Goal: Task Accomplishment & Management: Manage account settings

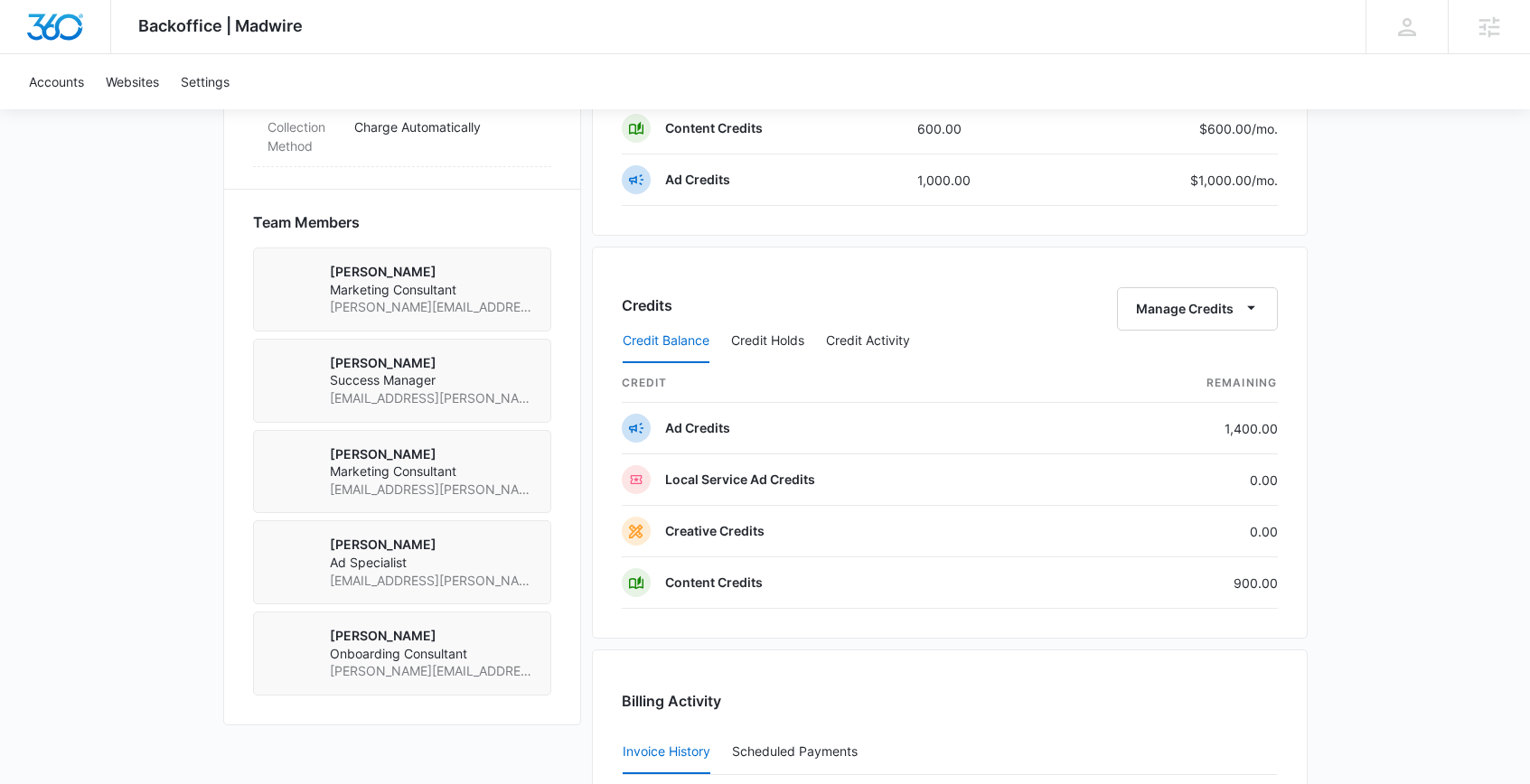
scroll to position [1212, 0]
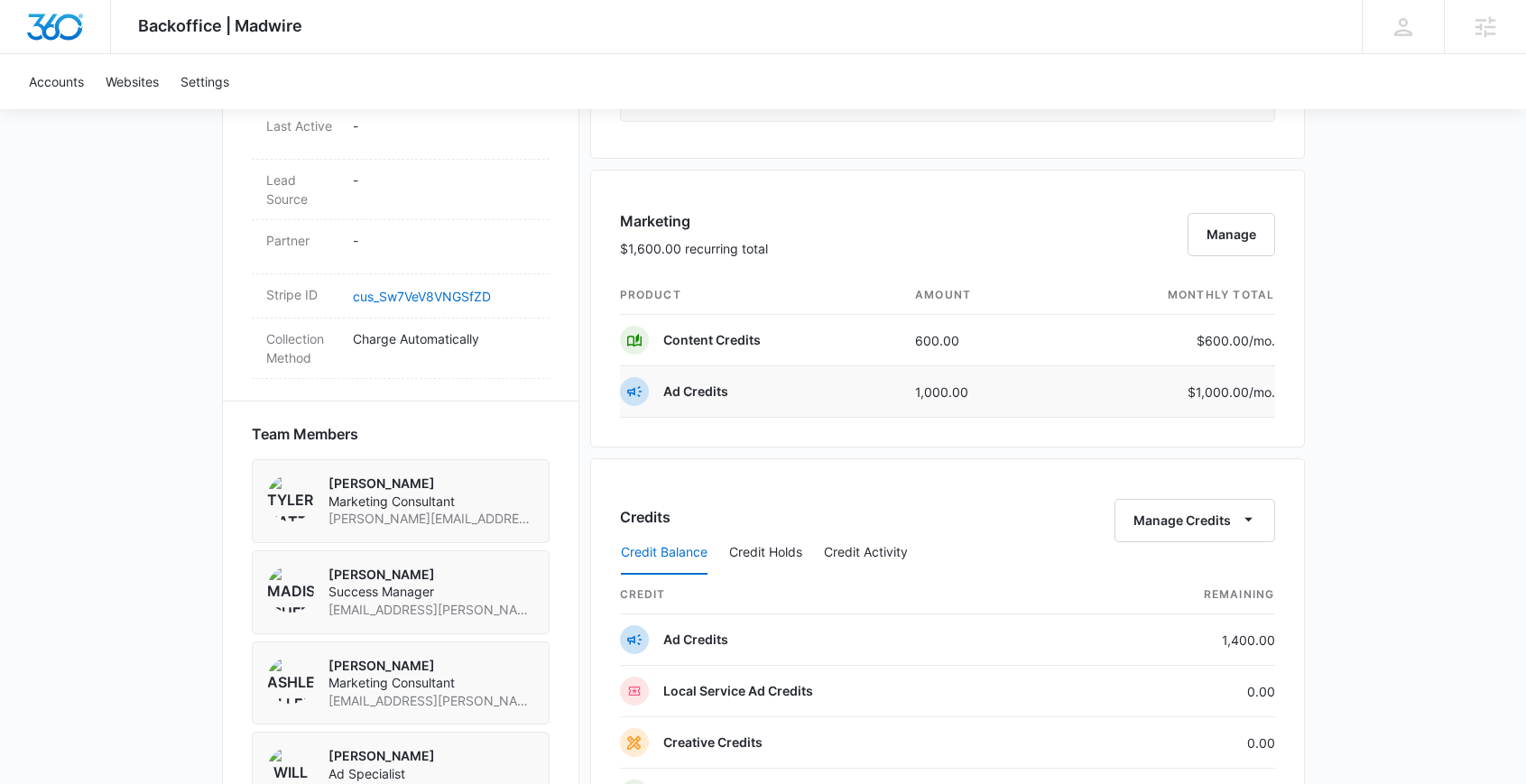
scroll to position [995, 0]
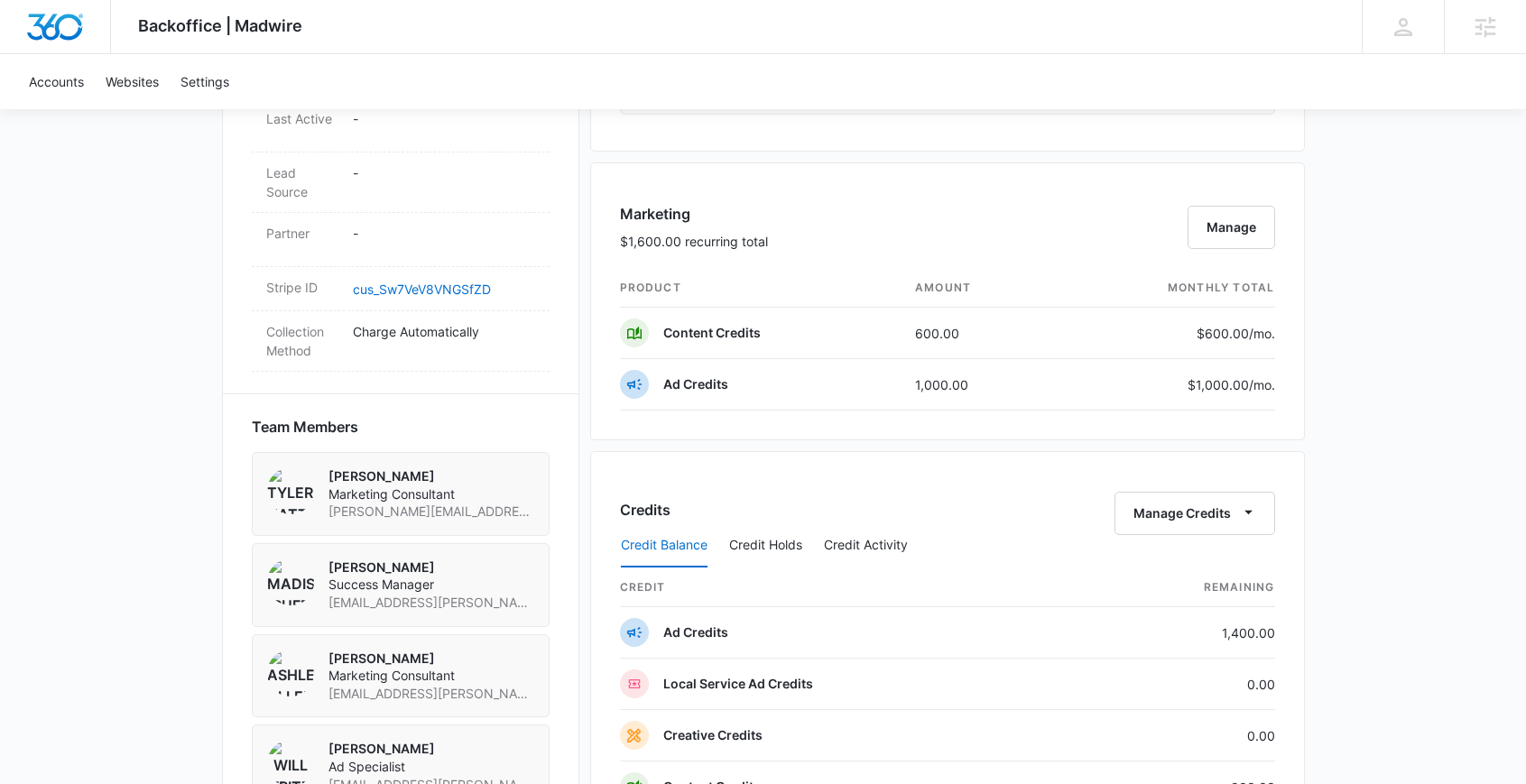
click at [1332, 313] on div "Backoffice | Madwire Apps Settings MR Madison Ruff madison.ruff@madwire.com My …" at bounding box center [763, 385] width 1526 height 2760
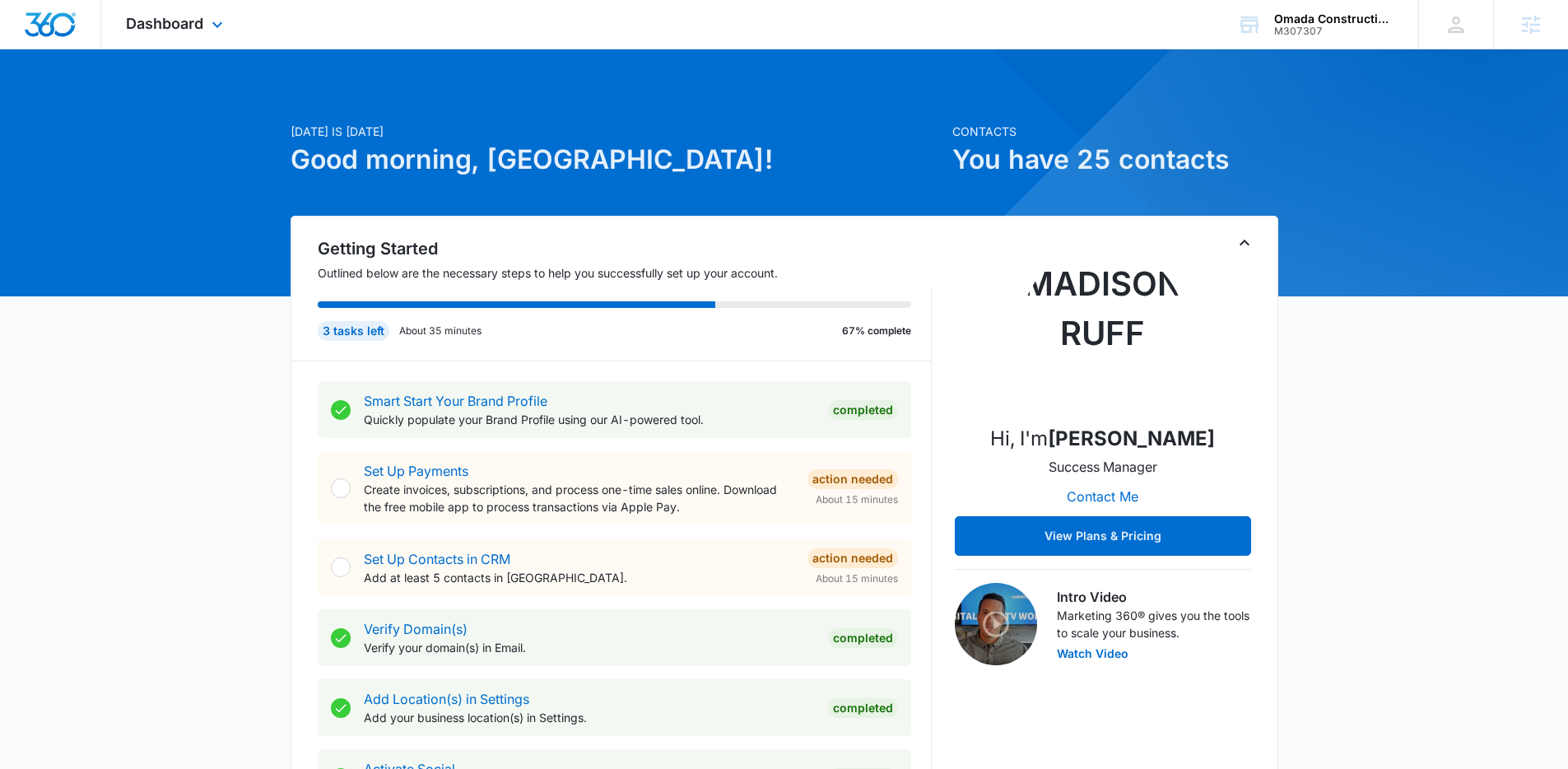
click at [198, 12] on div "Dashboard Apps Reputation Websites Forms CRM Email Social POS Content Ads Intel…" at bounding box center [176, 24] width 150 height 48
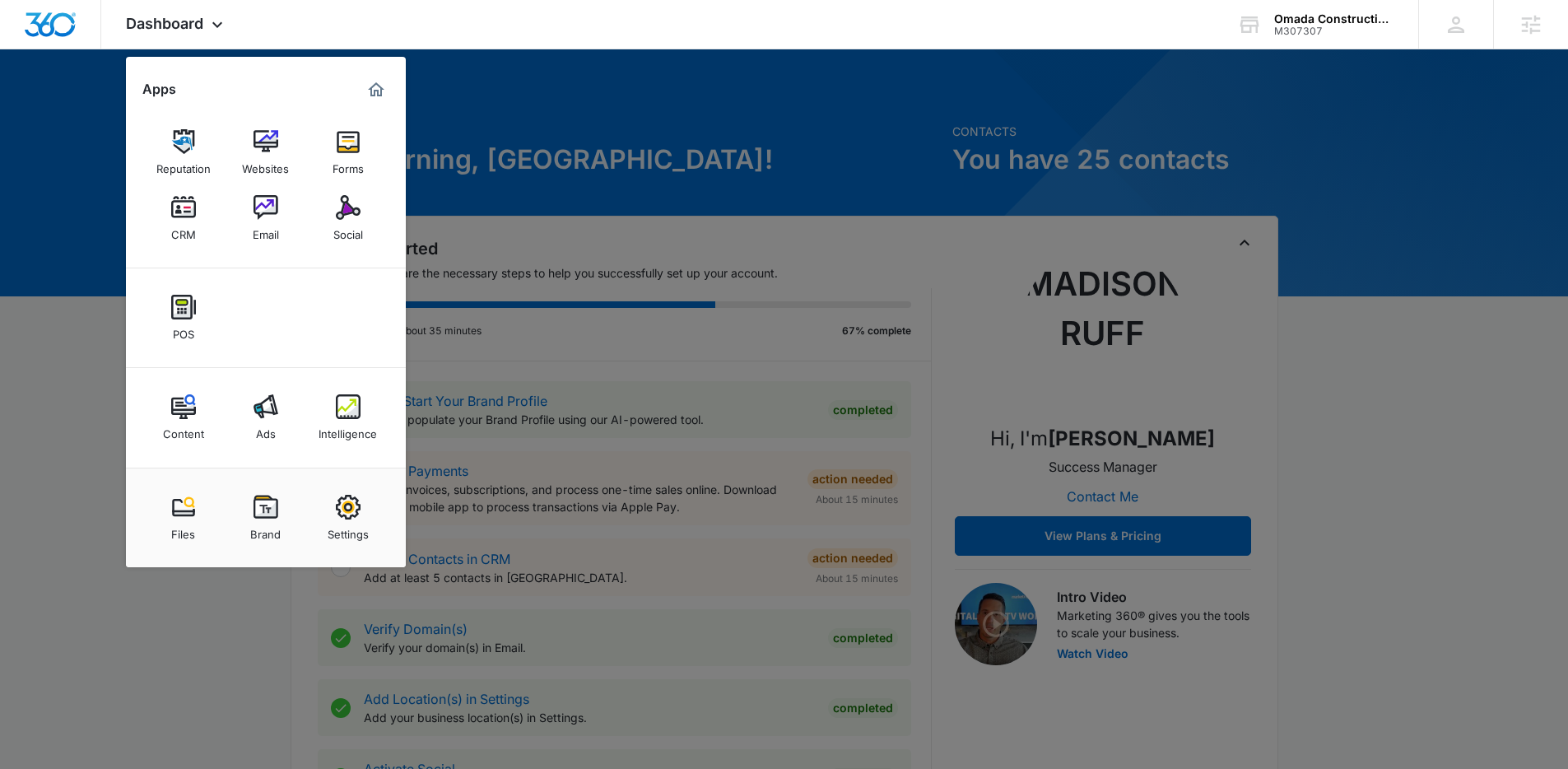
click at [285, 408] on link "Ads" at bounding box center [266, 417] width 62 height 62
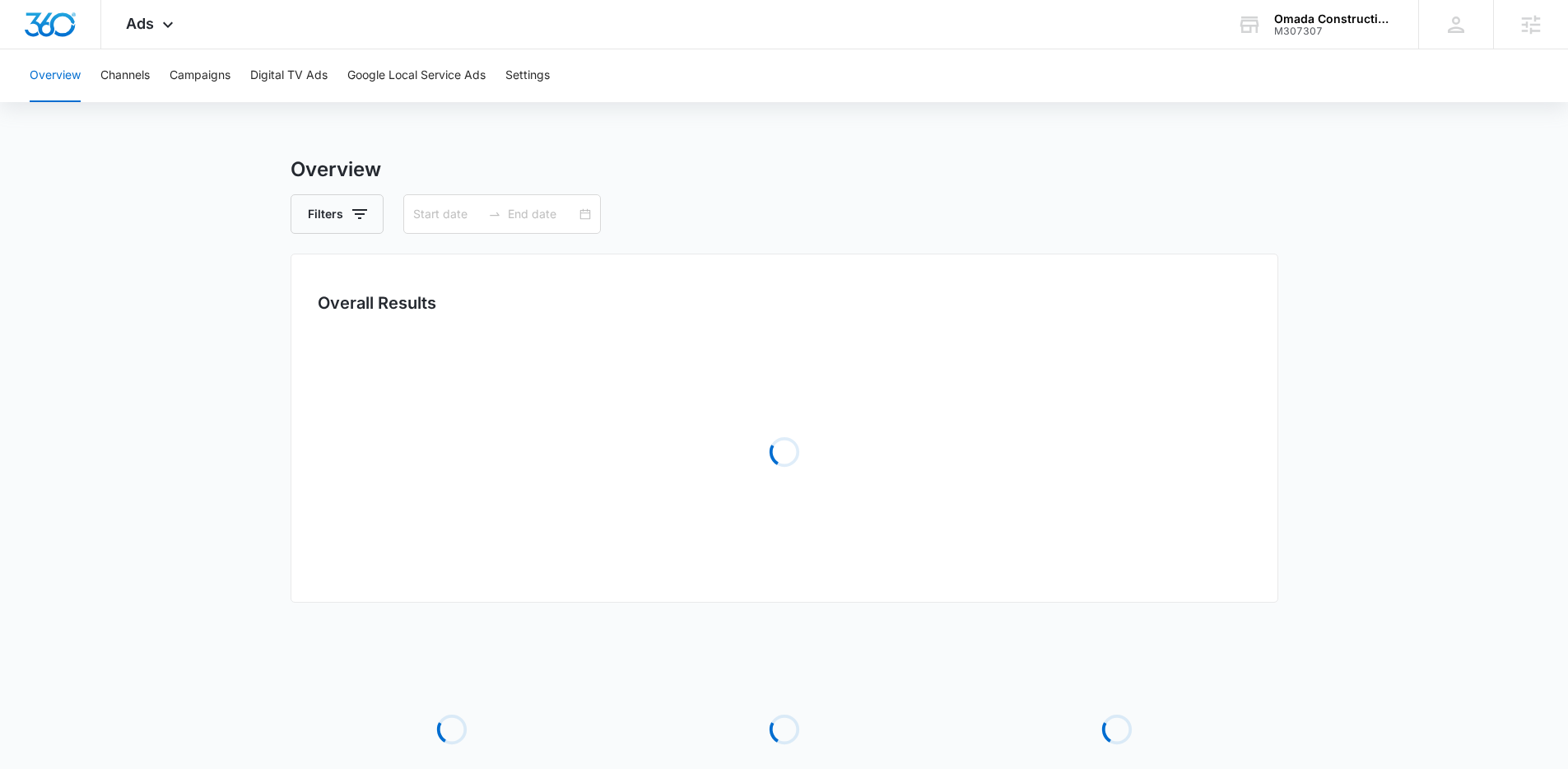
type input "08/09/2025"
type input "09/08/2025"
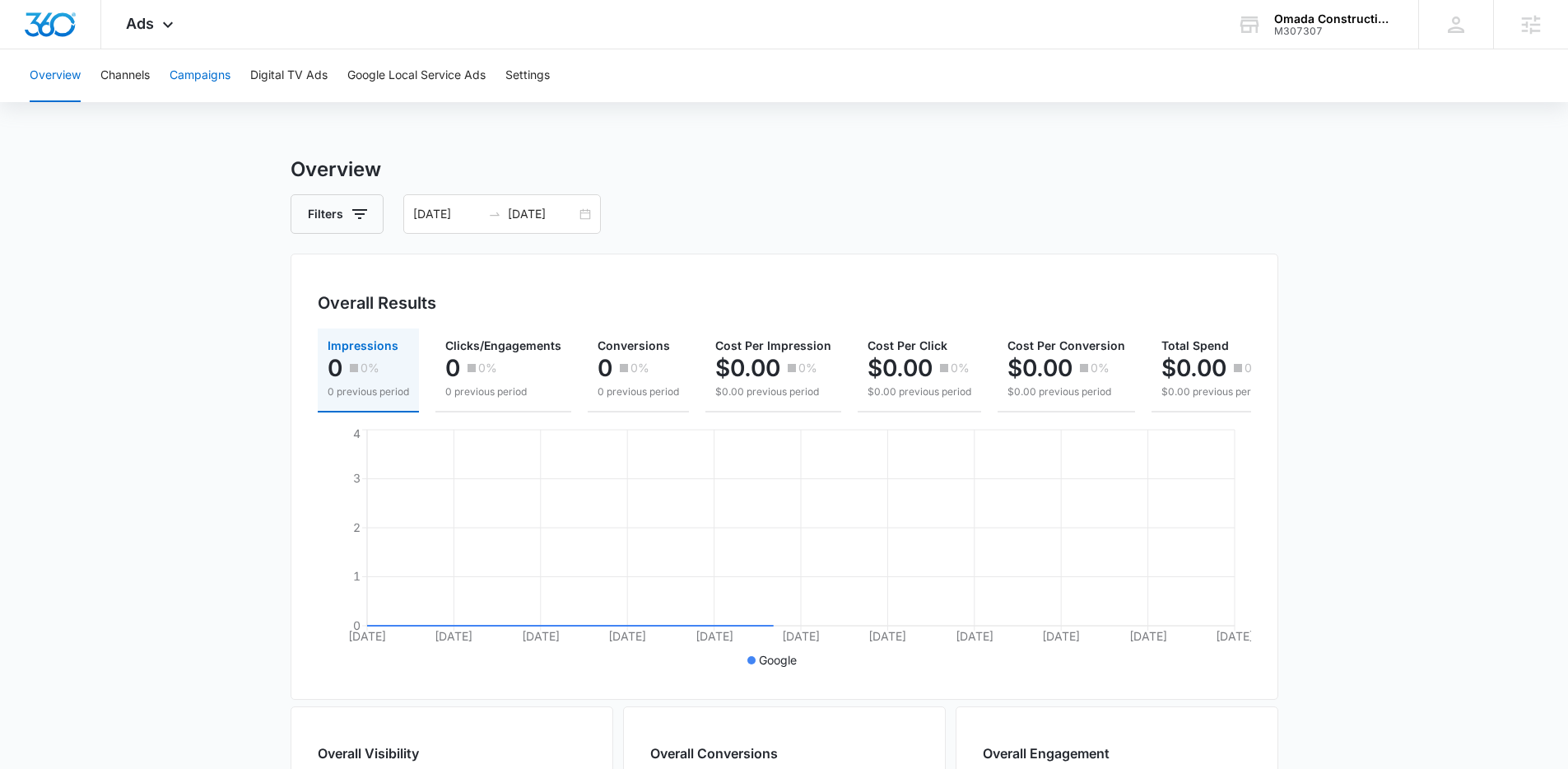
click at [211, 58] on button "Campaigns" at bounding box center [200, 76] width 61 height 53
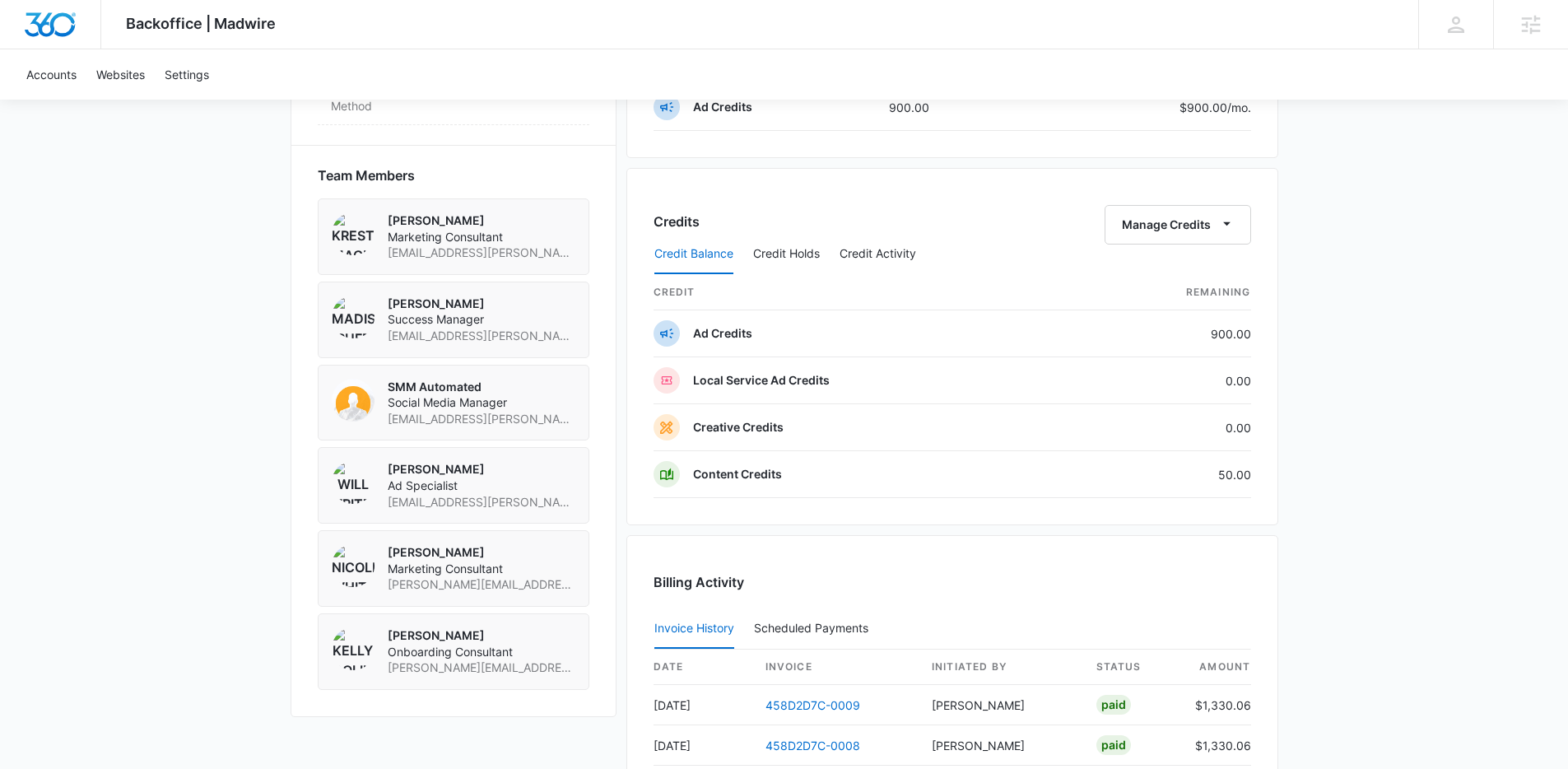
scroll to position [1211, 0]
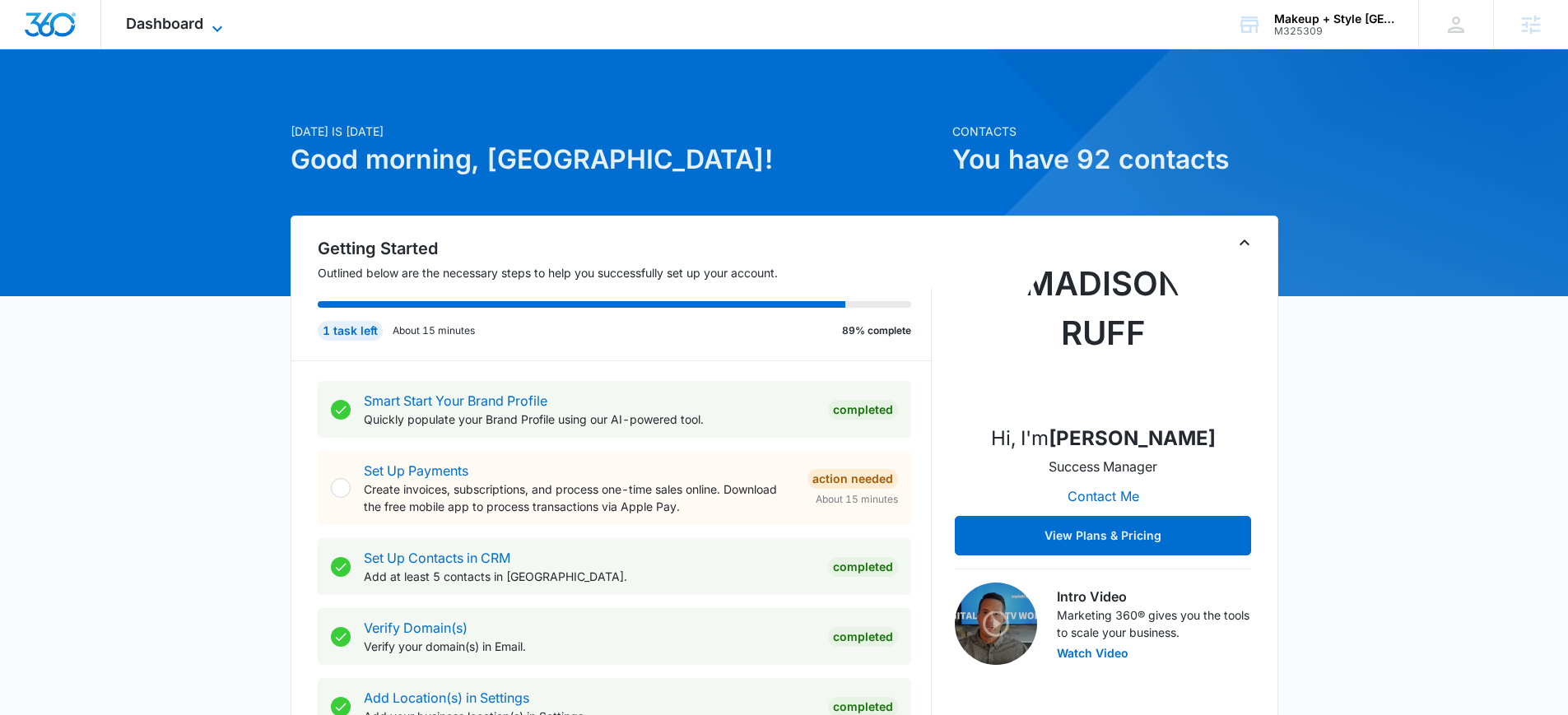
click at [159, 31] on span "Dashboard" at bounding box center [165, 24] width 77 height 18
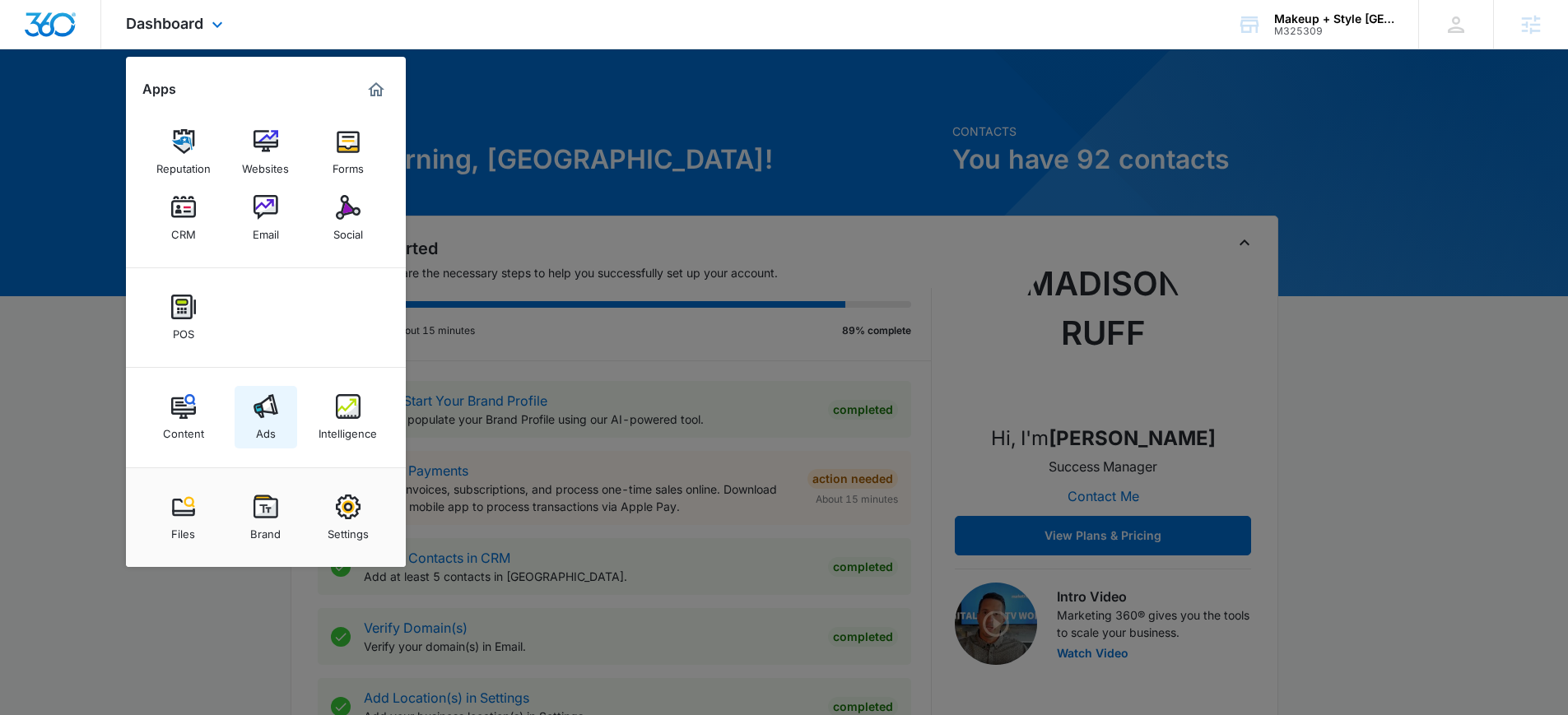
click at [284, 431] on link "Ads" at bounding box center [266, 417] width 62 height 62
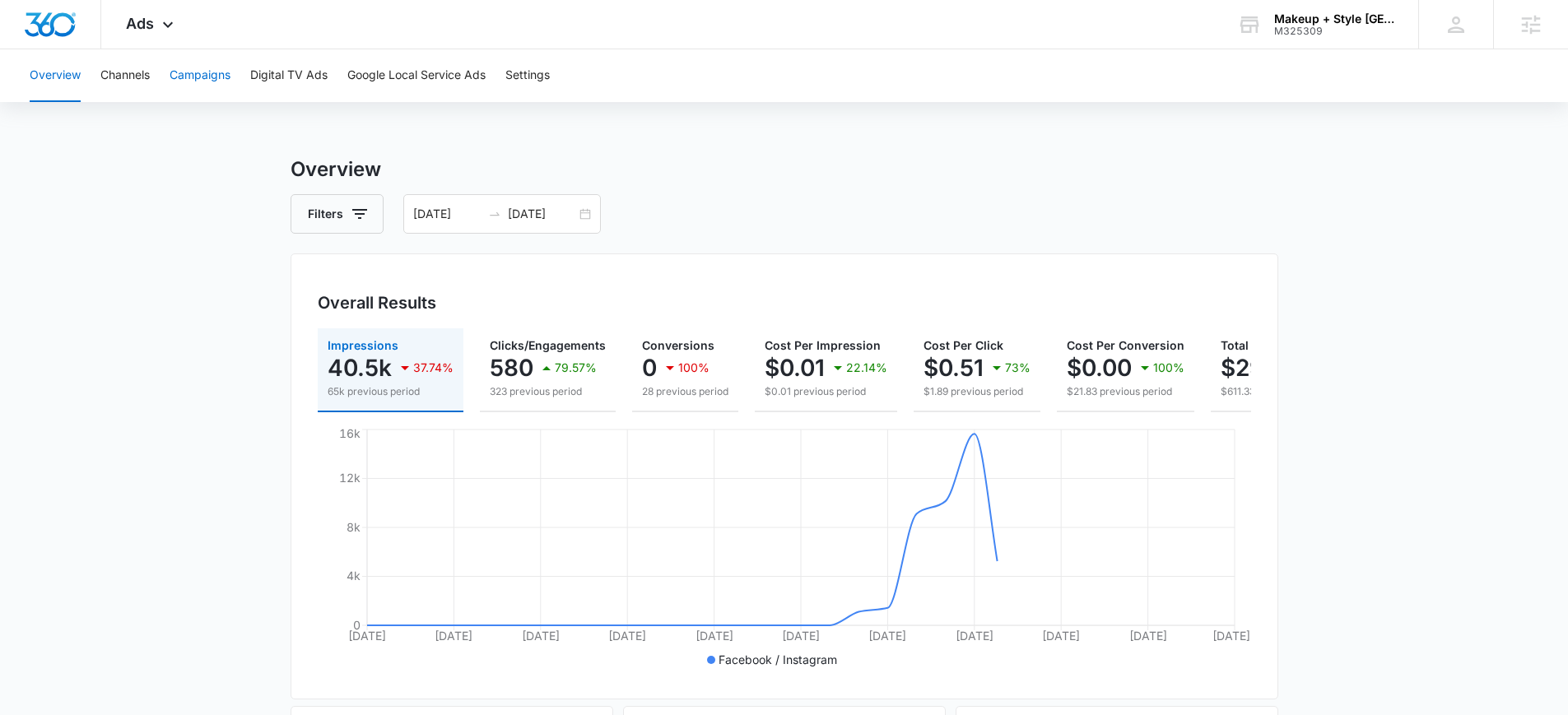
click at [203, 79] on button "Campaigns" at bounding box center [200, 76] width 61 height 53
click at [585, 225] on div "07/27/2025 08/26/2025" at bounding box center [502, 214] width 198 height 40
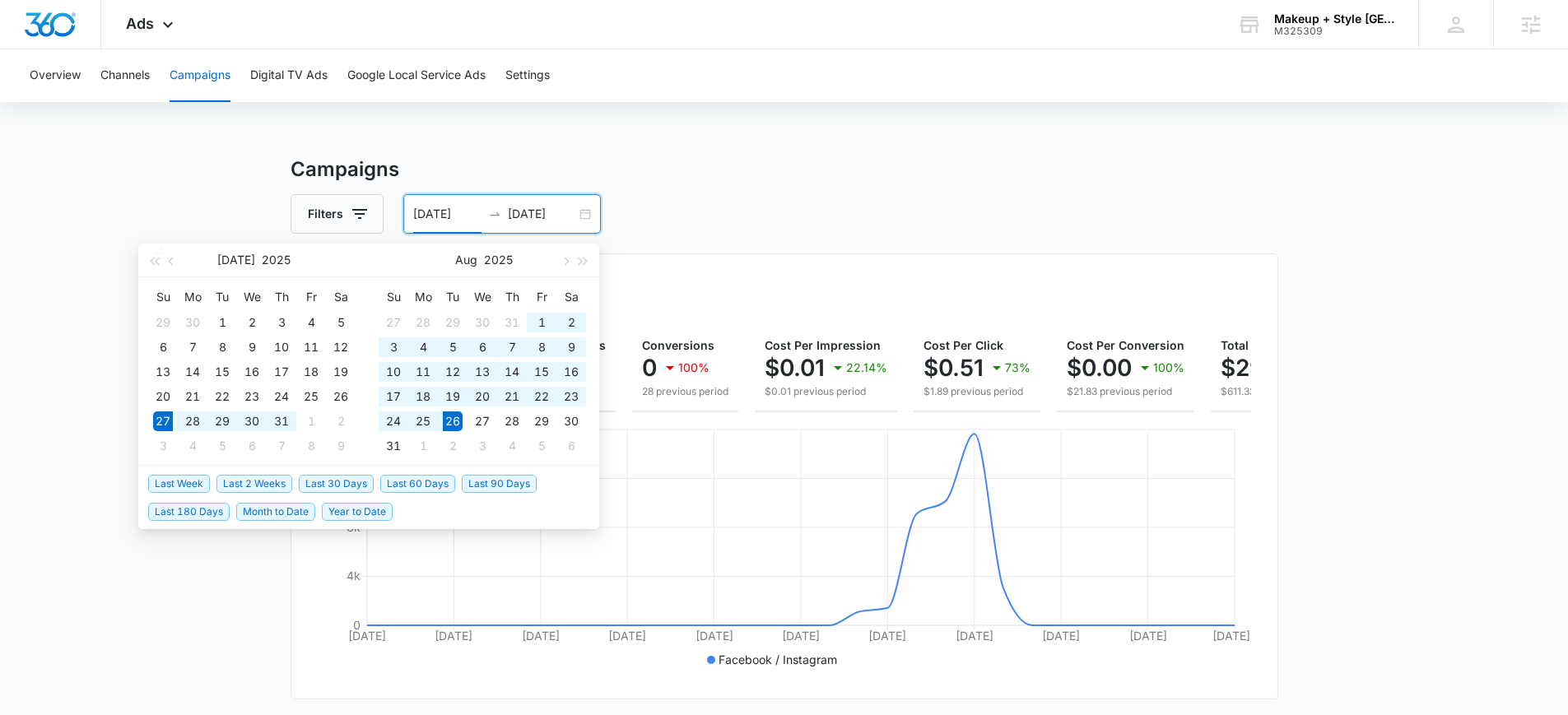
click at [582, 215] on div "07/27/2025 08/26/2025" at bounding box center [502, 214] width 198 height 40
click at [313, 489] on span "Last 30 Days" at bounding box center [336, 484] width 75 height 18
type input "08/10/2025"
type input "09/09/2025"
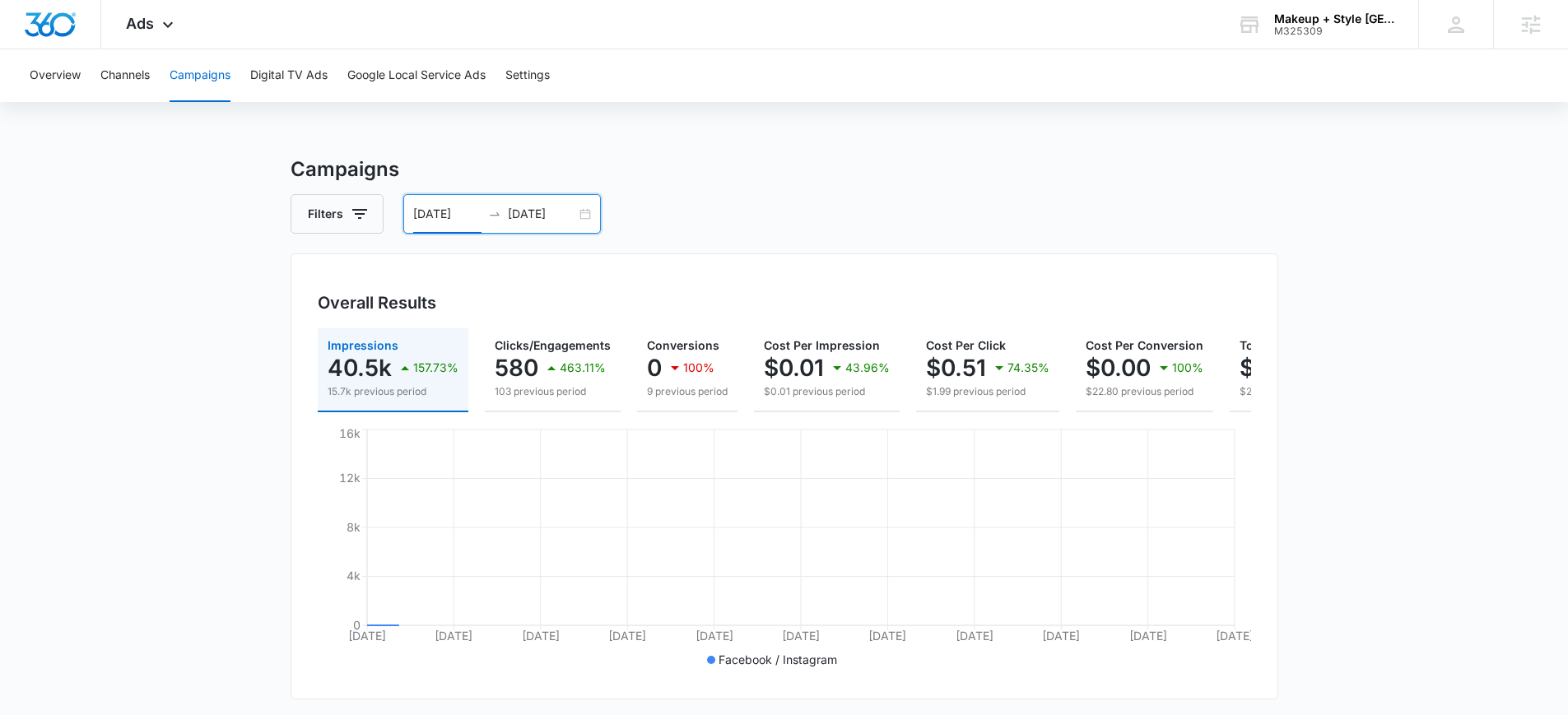
click at [744, 198] on div "Filters 08/10/2025 09/09/2025" at bounding box center [784, 214] width 988 height 40
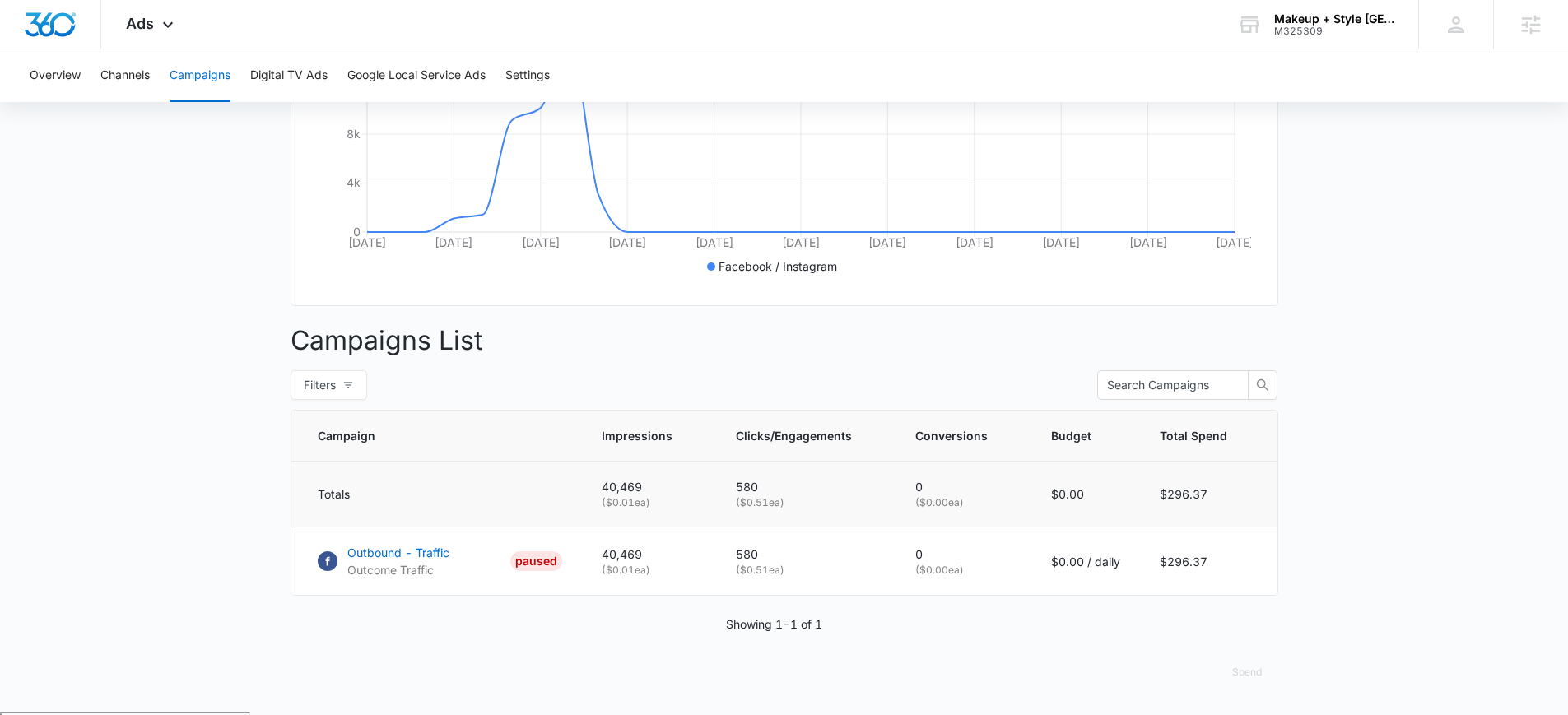
scroll to position [403, 0]
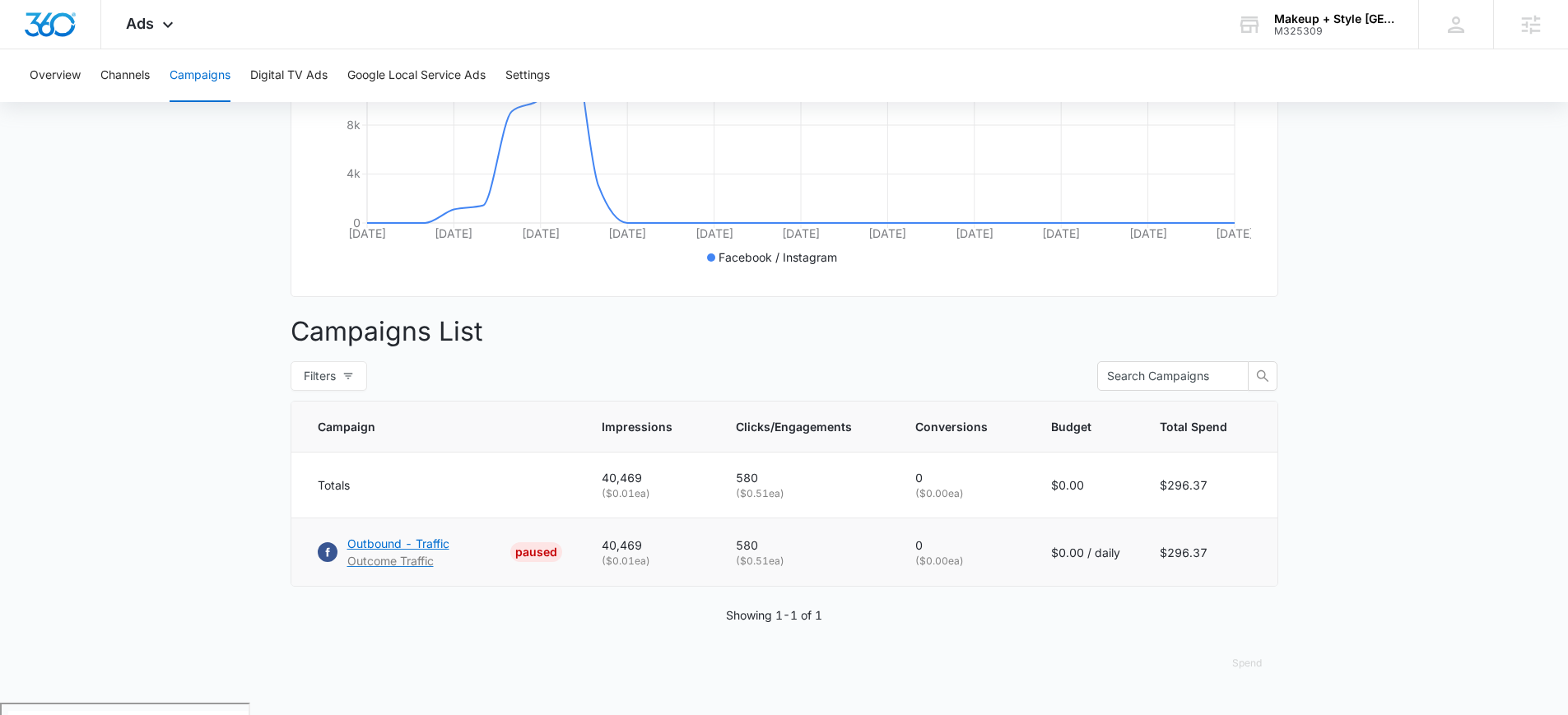
click at [427, 550] on p "Outbound - Traffic" at bounding box center [399, 544] width 102 height 18
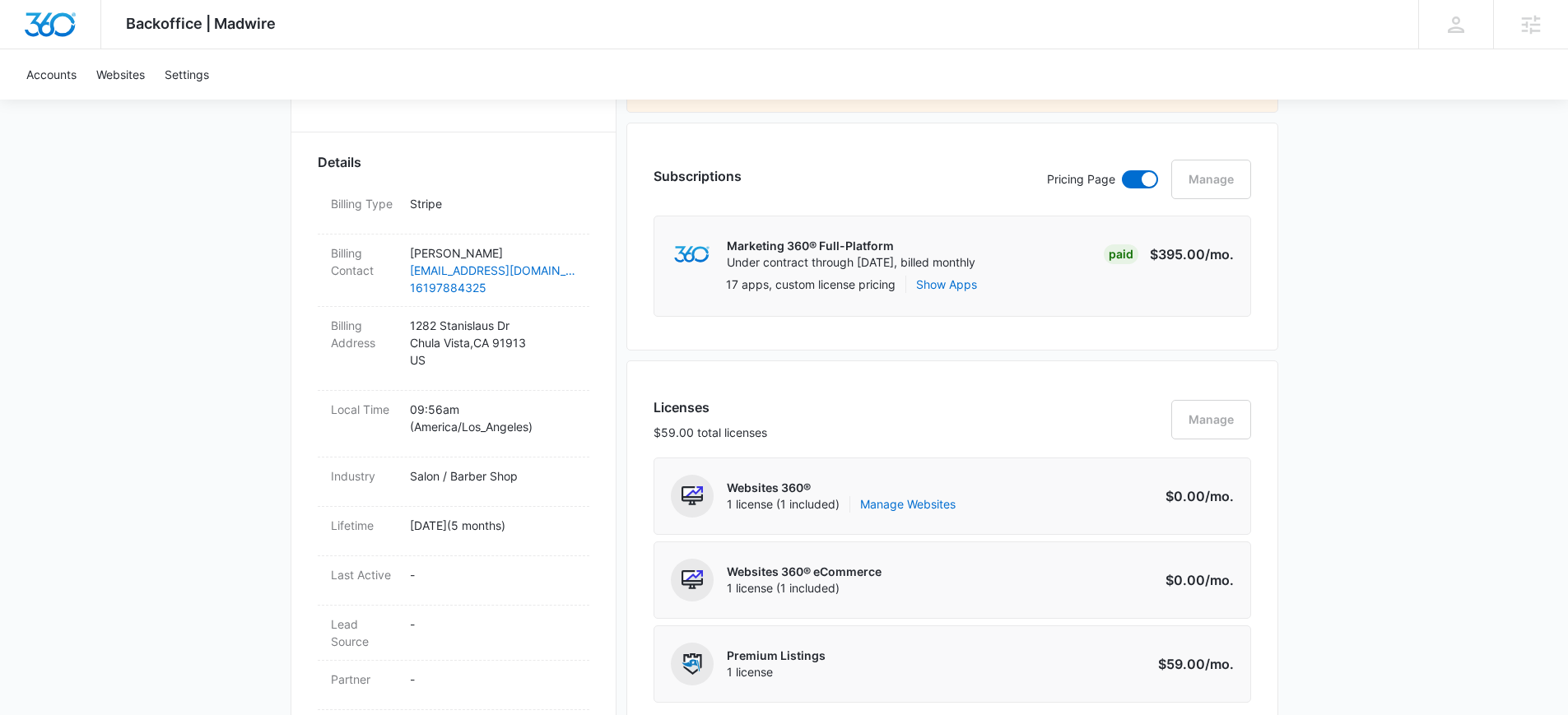
scroll to position [288, 0]
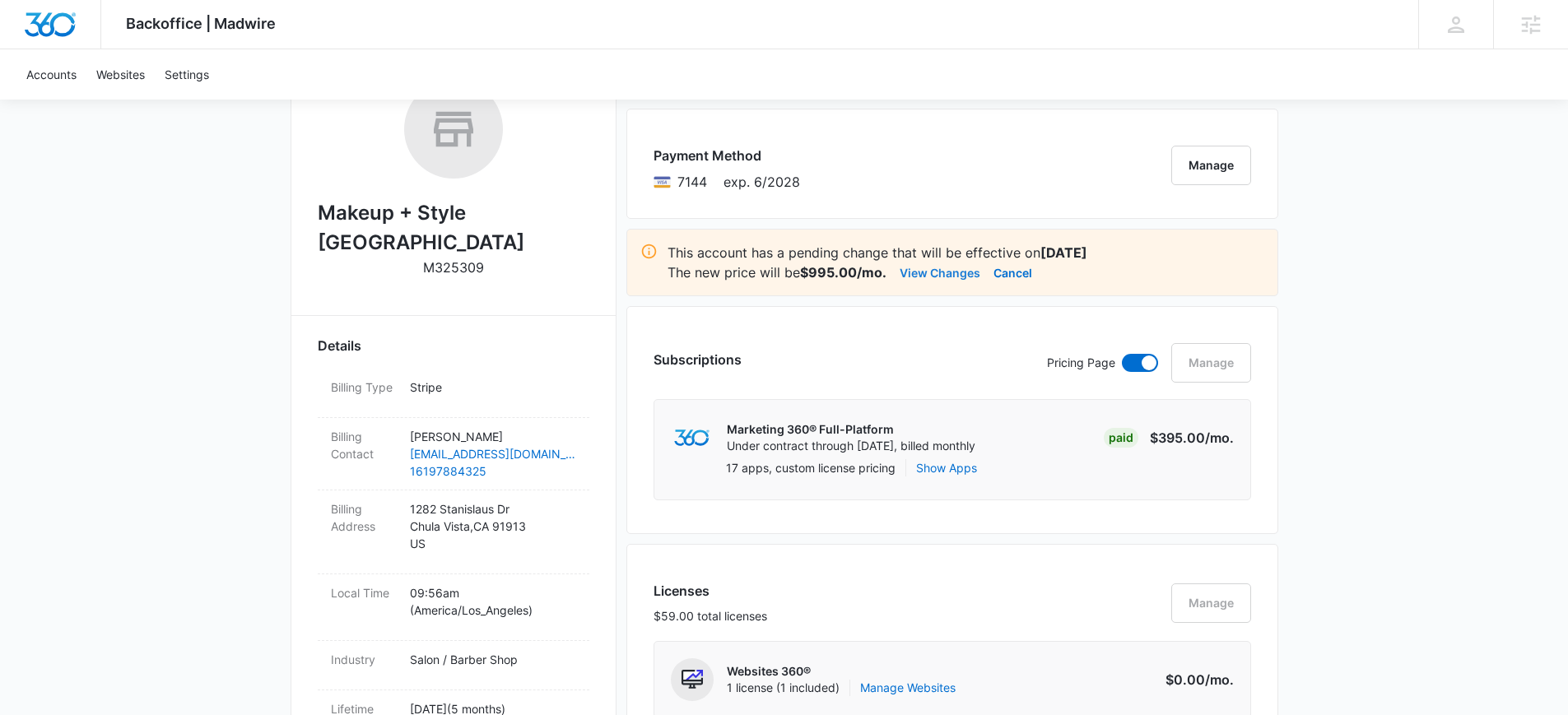
click at [939, 273] on button "View Changes" at bounding box center [941, 272] width 81 height 19
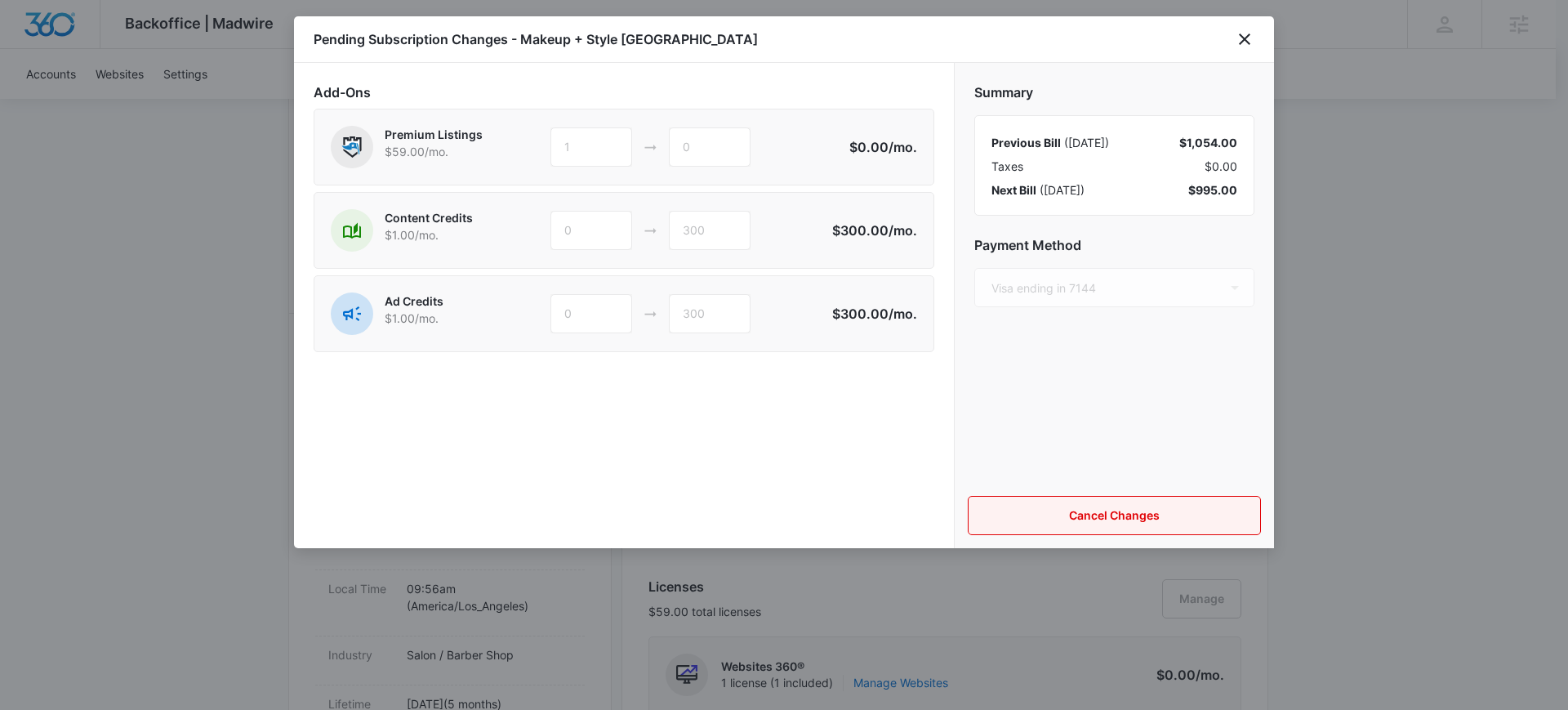
click at [1012, 502] on button "Cancel Changes" at bounding box center [1115, 515] width 293 height 39
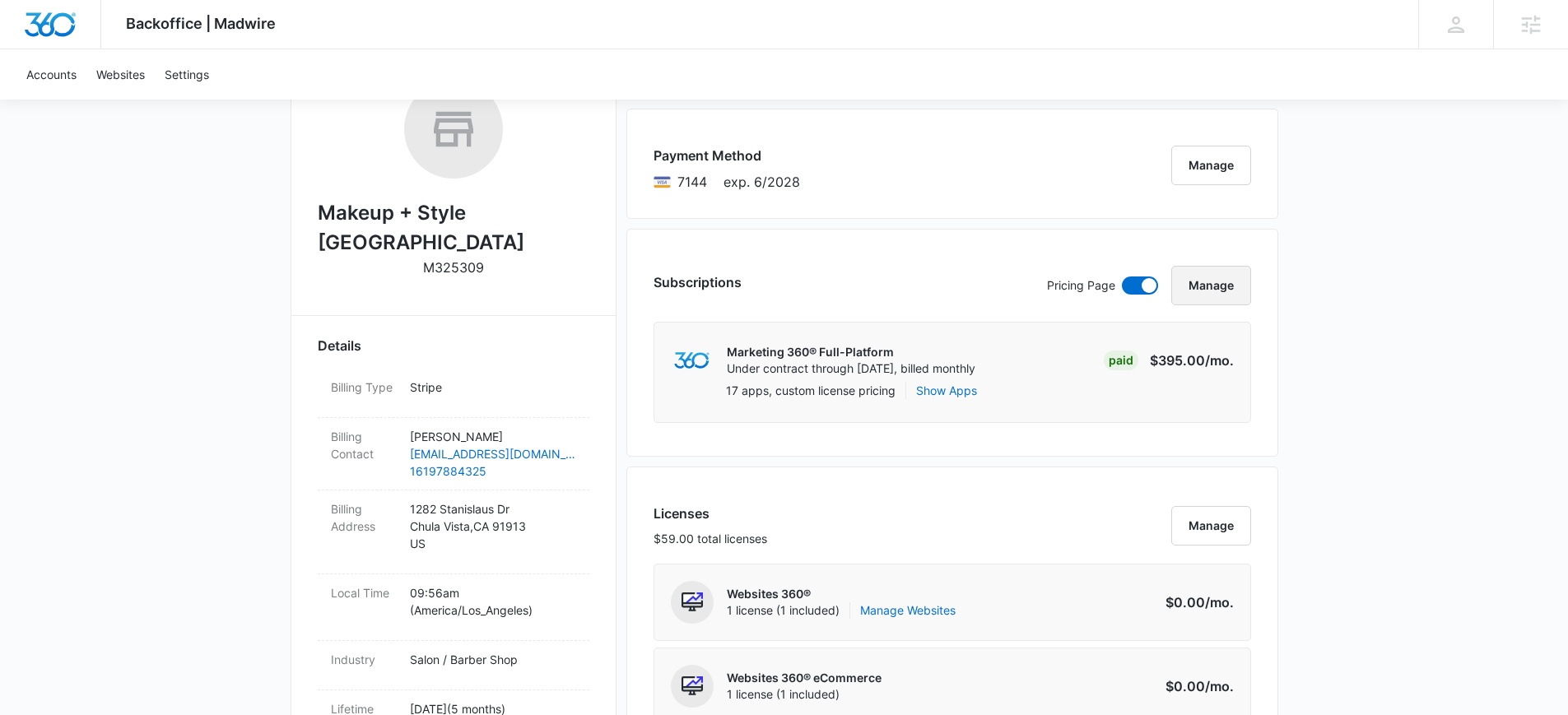
click at [1209, 302] on button "Manage" at bounding box center [1211, 285] width 80 height 40
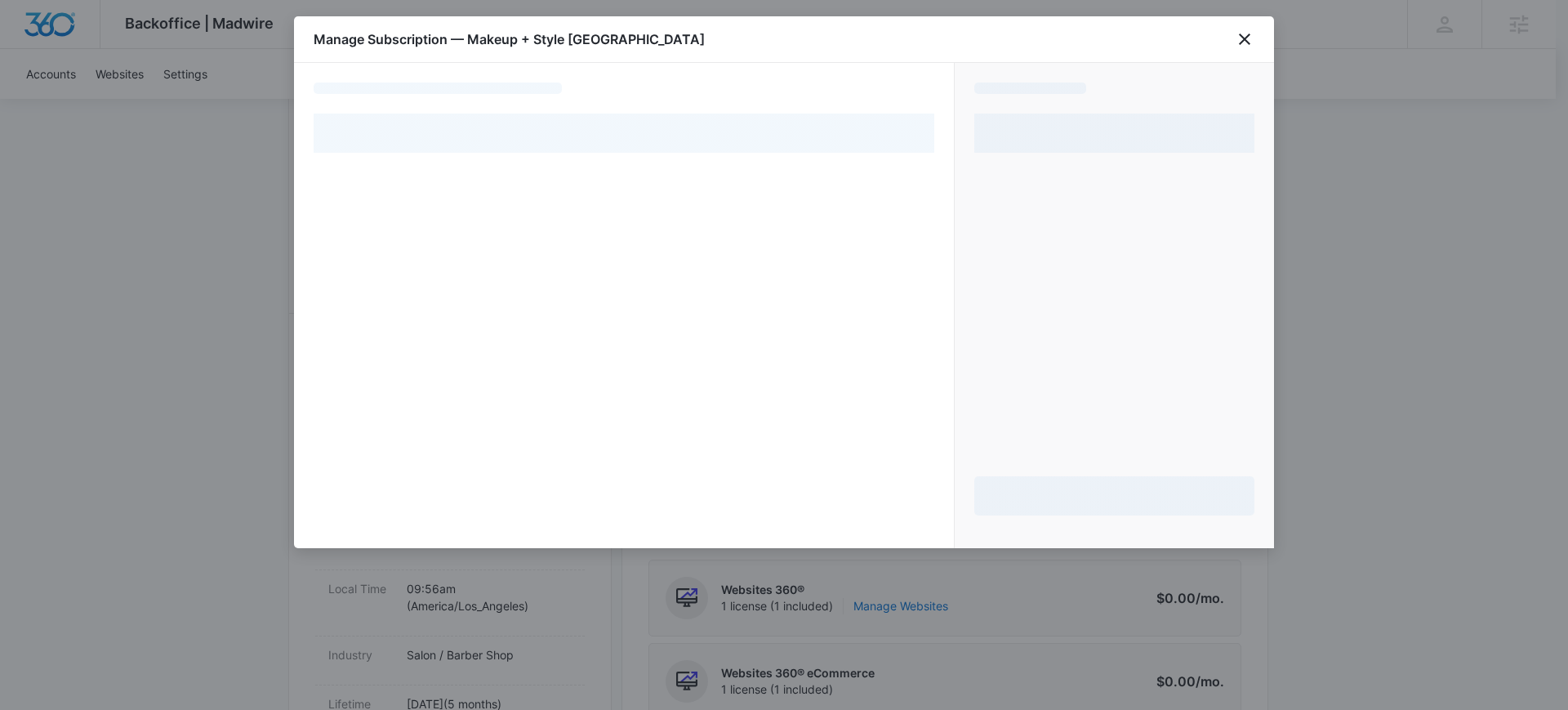
select select "pm_1RC5tsA4n8RTgNjUdCxzYRRV"
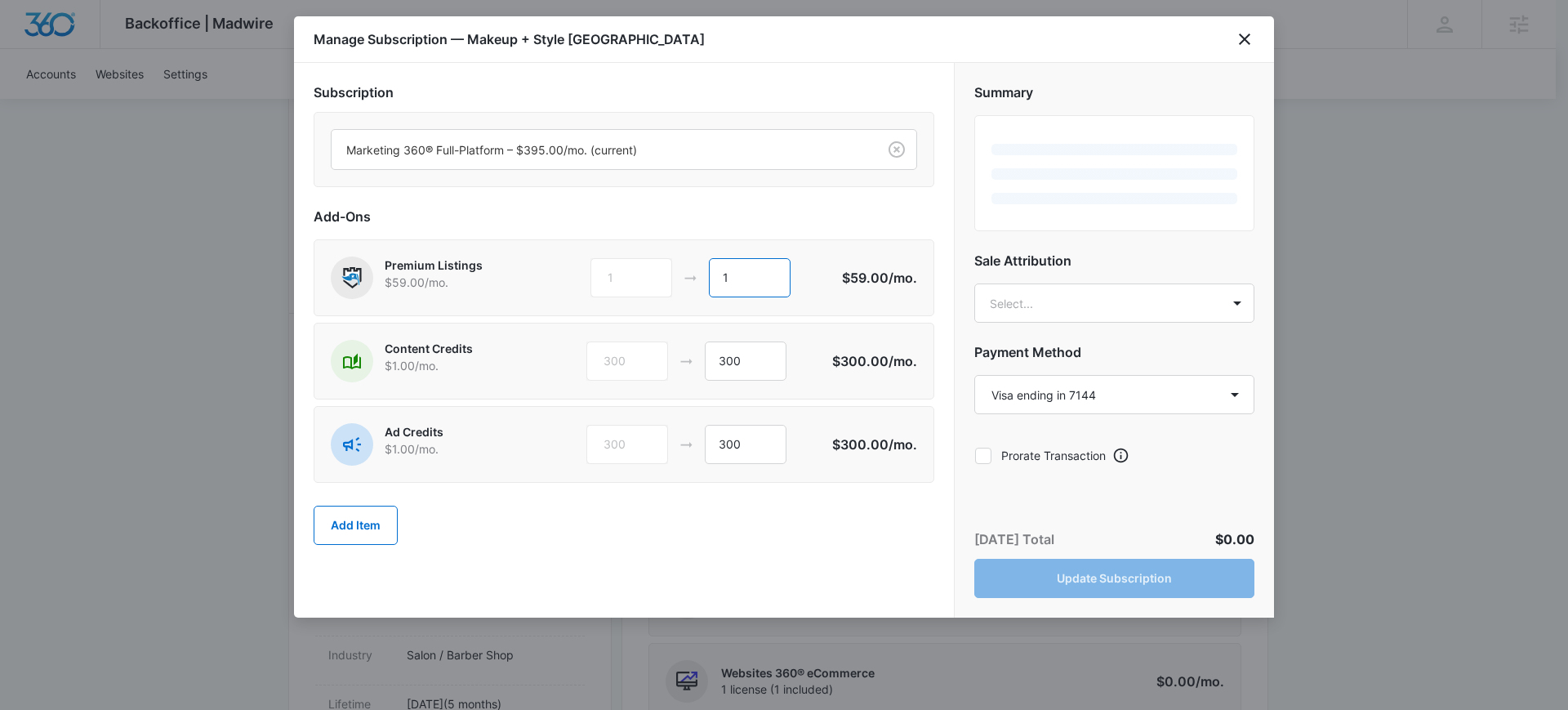
drag, startPoint x: 747, startPoint y: 270, endPoint x: 623, endPoint y: 273, distance: 124.0
click at [624, 273] on div "1 1" at bounding box center [715, 278] width 250 height 39
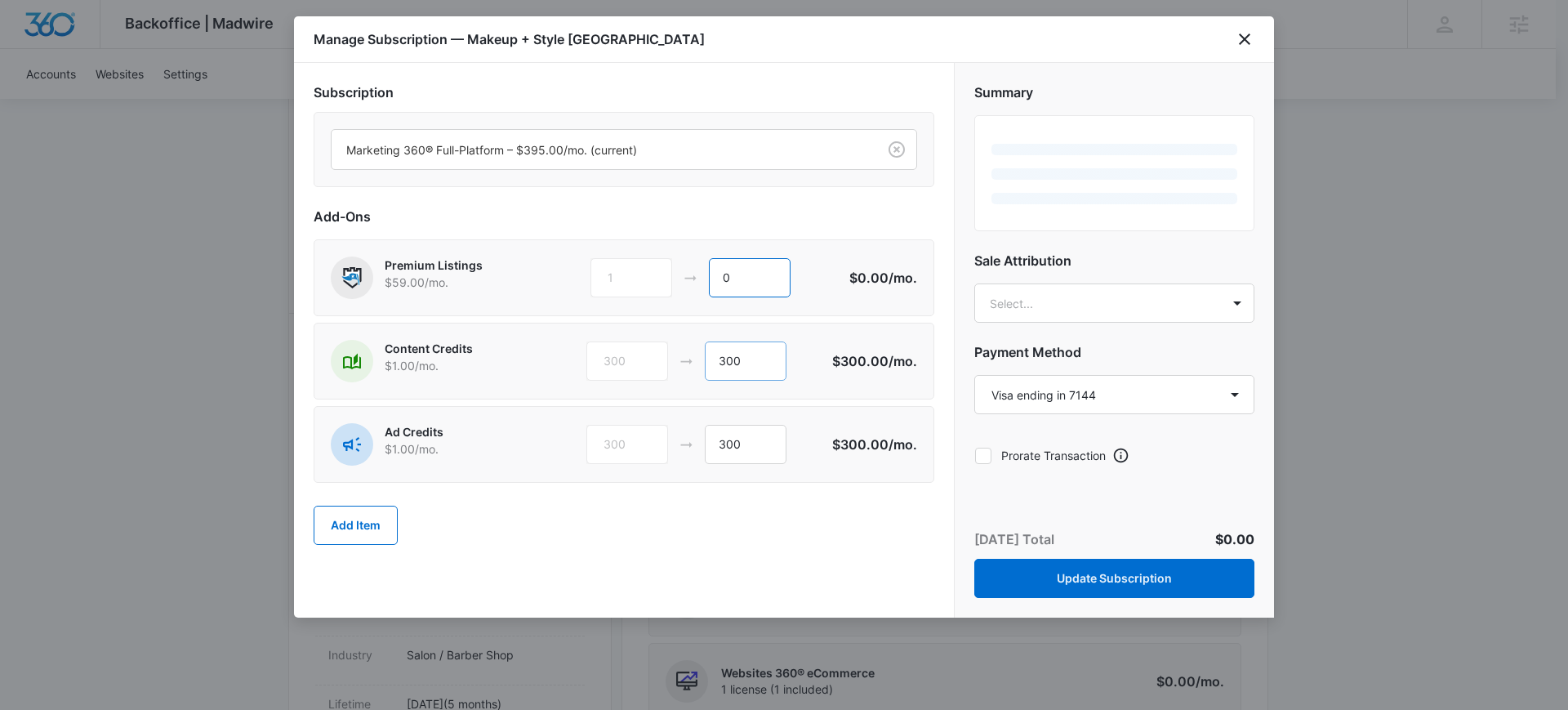
type input "0"
drag, startPoint x: 735, startPoint y: 366, endPoint x: 656, endPoint y: 362, distance: 79.1
click at [657, 362] on div "300 300" at bounding box center [710, 361] width 246 height 39
type input "0"
drag, startPoint x: 754, startPoint y: 445, endPoint x: 622, endPoint y: 441, distance: 132.1
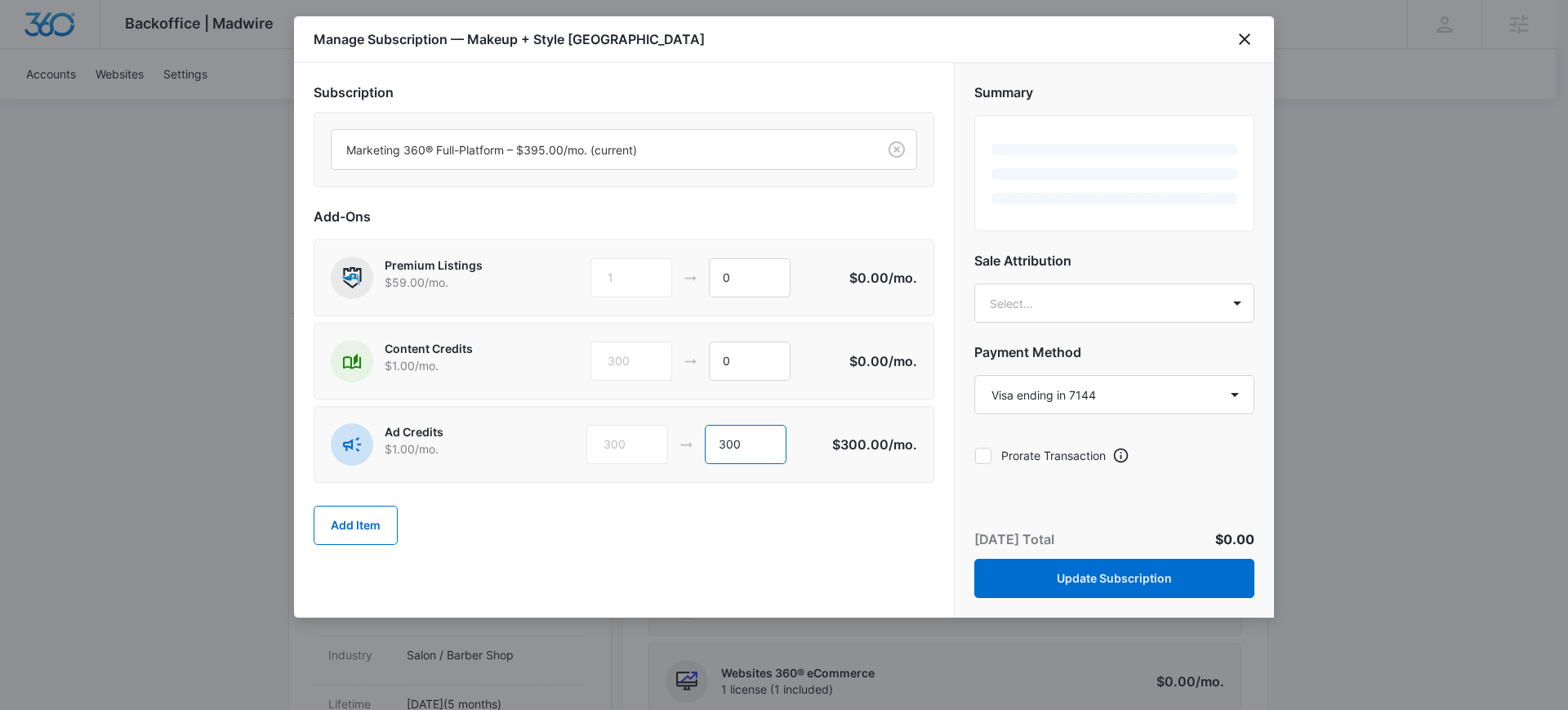
click at [622, 441] on div "300 300" at bounding box center [710, 445] width 246 height 39
type input "600"
click at [865, 244] on div "Premium Listings $59.00 /mo. 1 0 $0.00 /mo." at bounding box center [623, 278] width 621 height 77
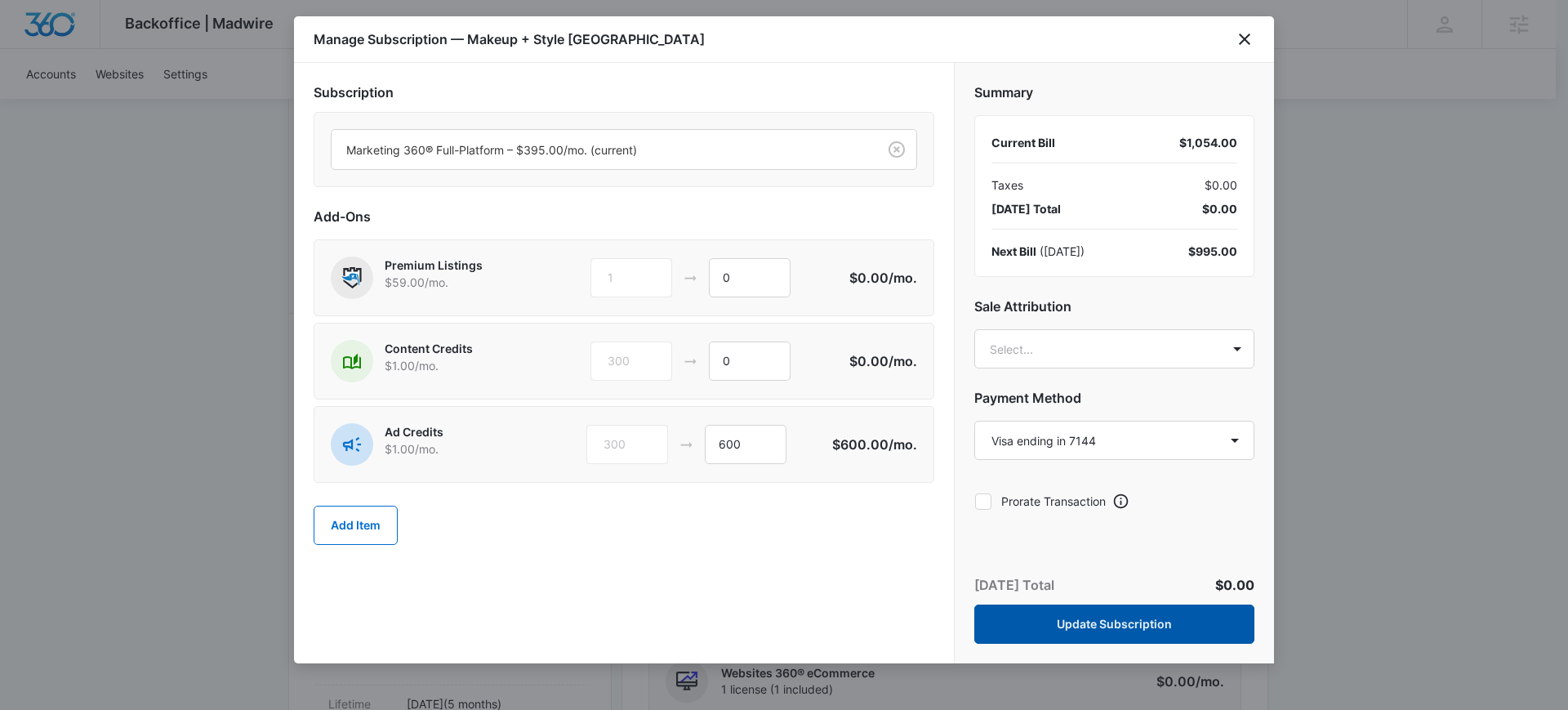
click at [1160, 622] on button "Update Subscription" at bounding box center [1114, 624] width 280 height 39
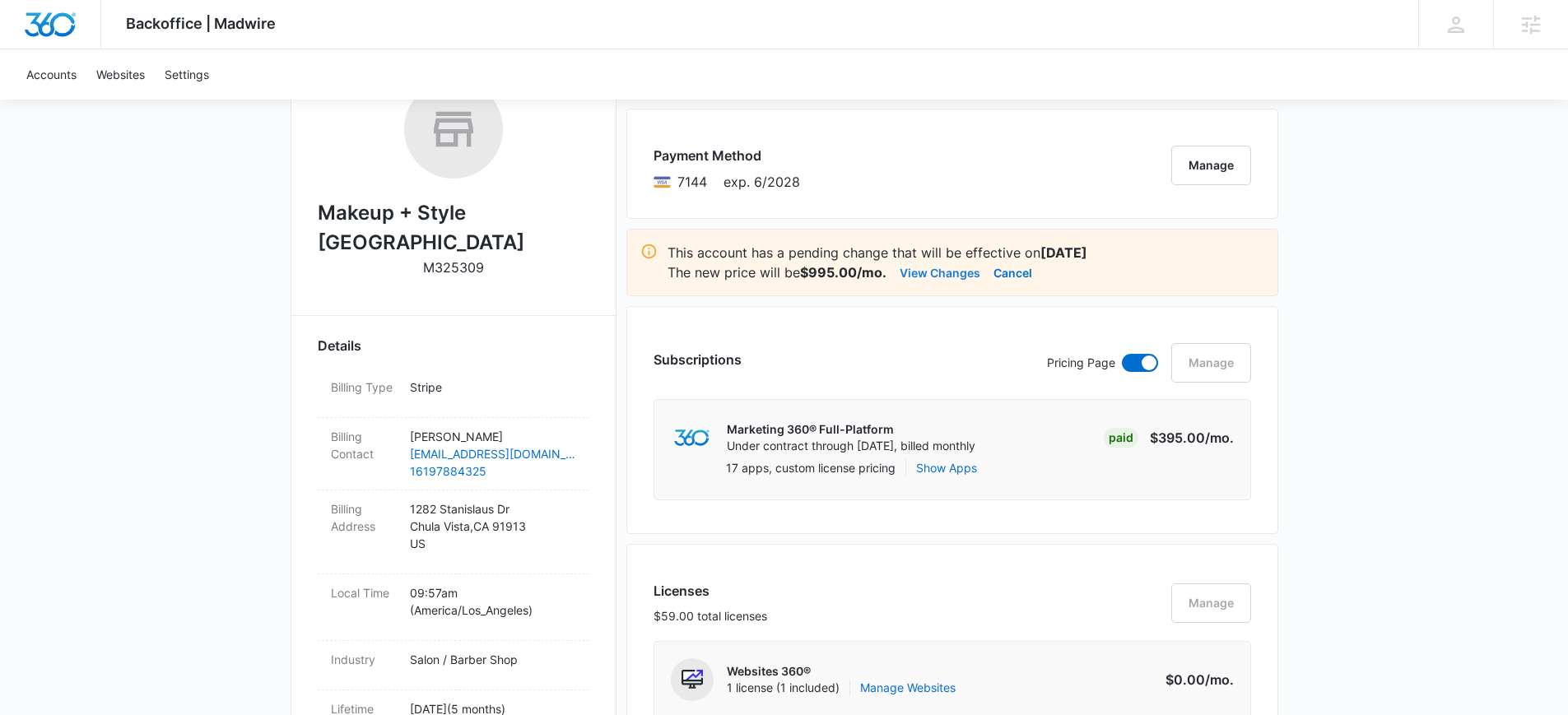
click at [946, 278] on button "View Changes" at bounding box center [941, 272] width 81 height 19
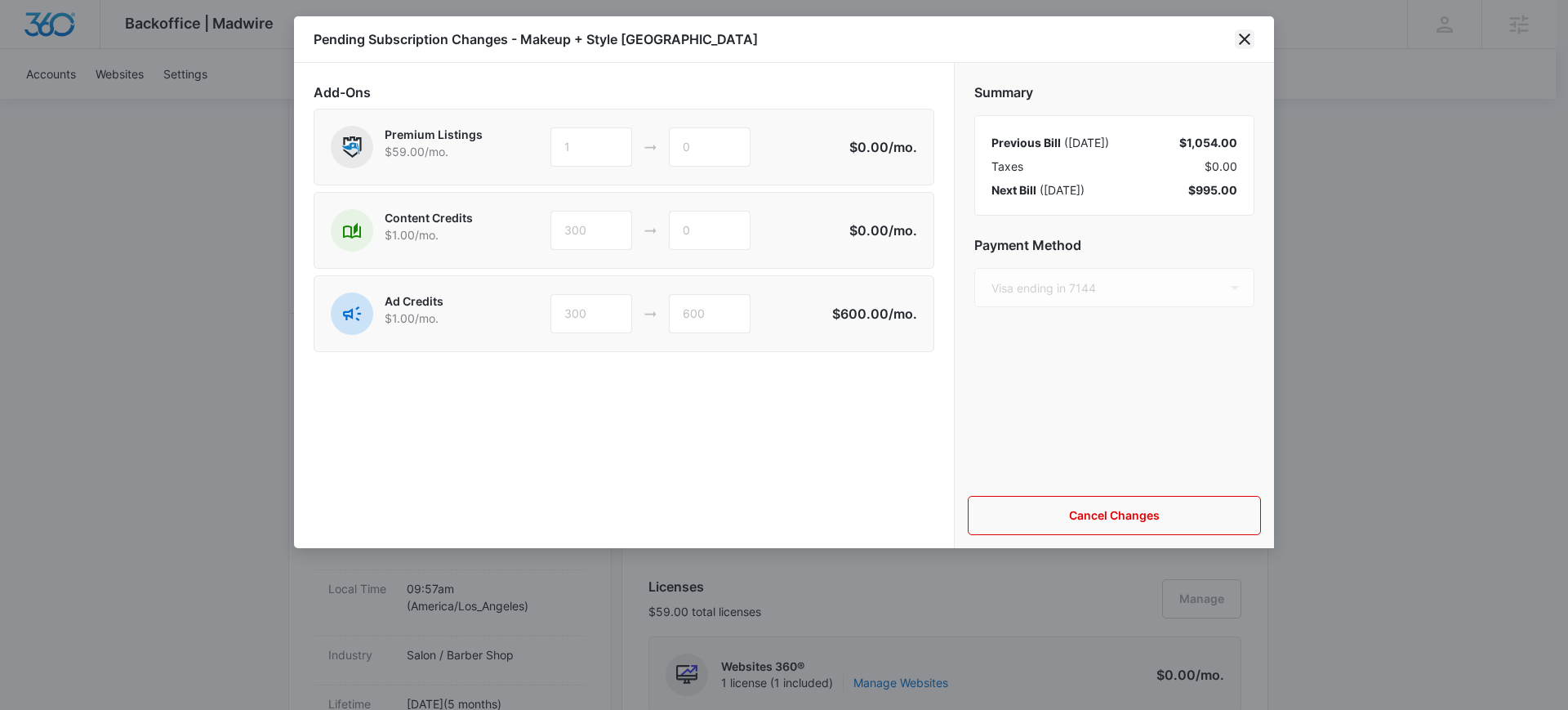
click at [1249, 41] on icon "close" at bounding box center [1245, 39] width 19 height 19
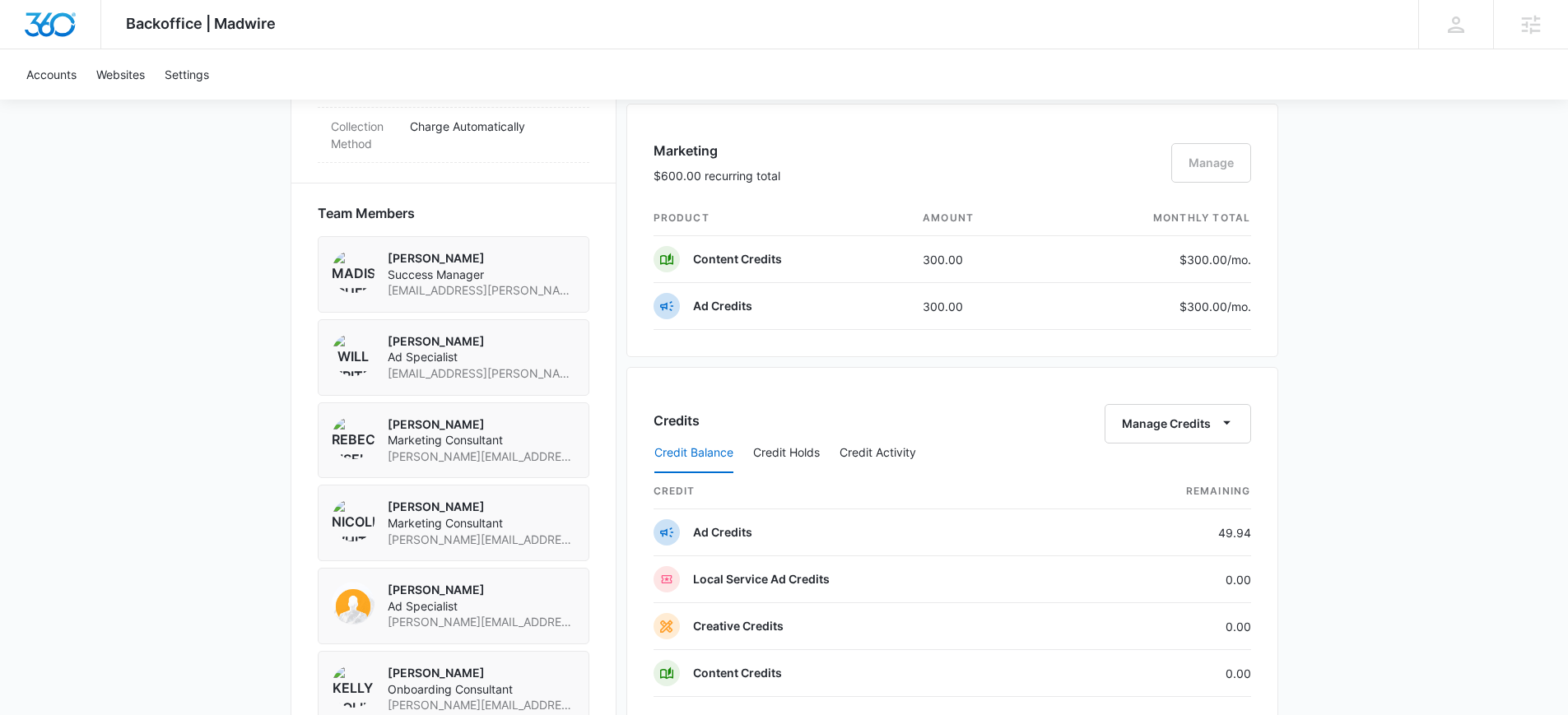
scroll to position [1113, 0]
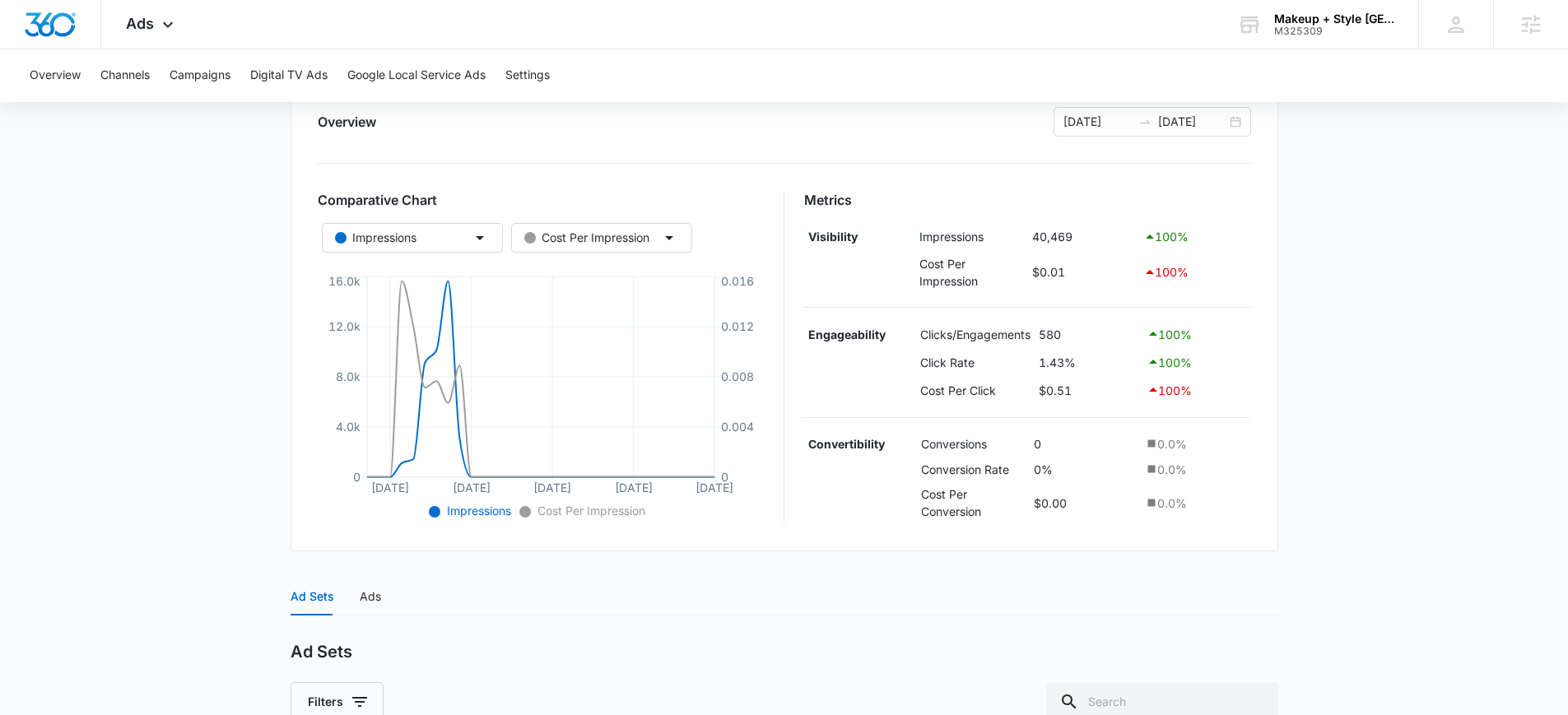
scroll to position [560, 0]
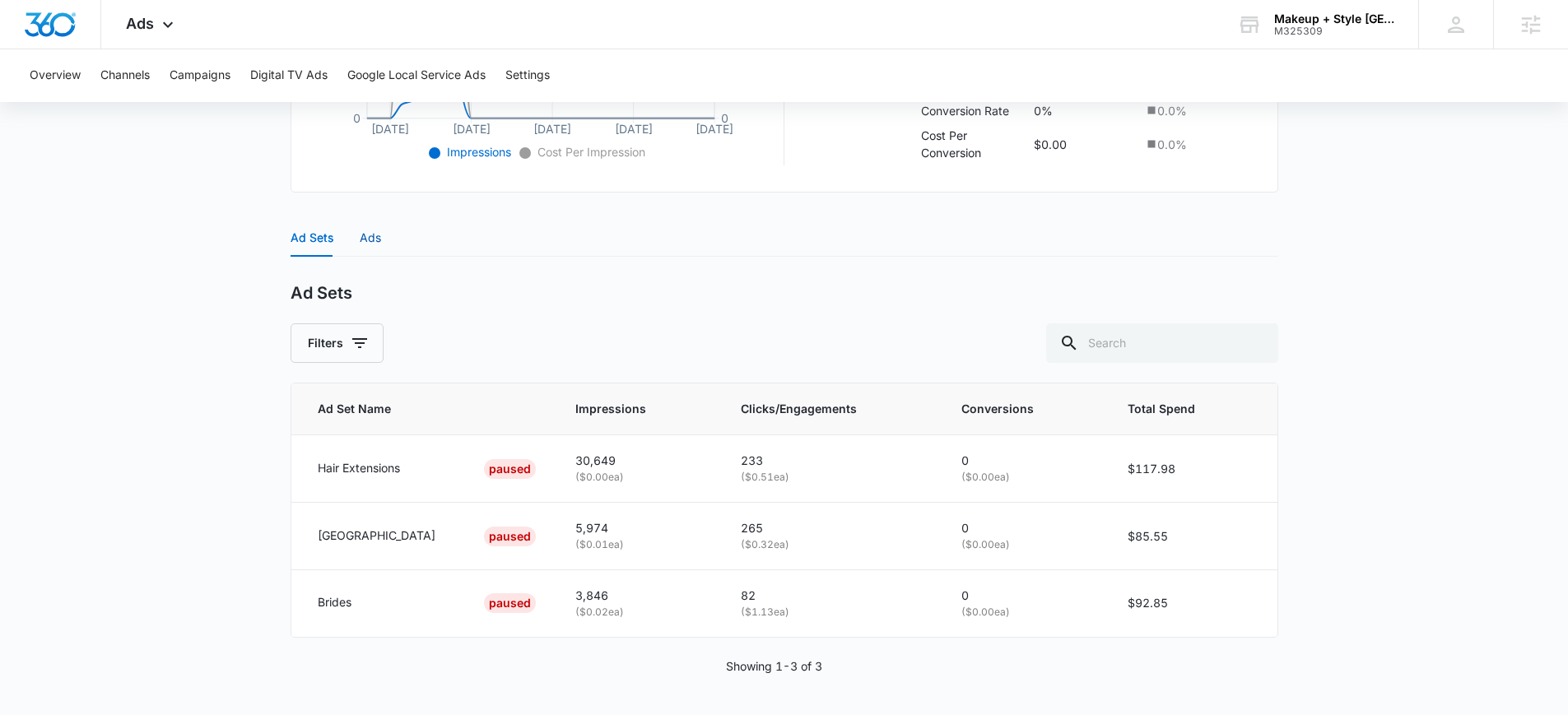
click at [361, 239] on div "Ads" at bounding box center [370, 237] width 21 height 18
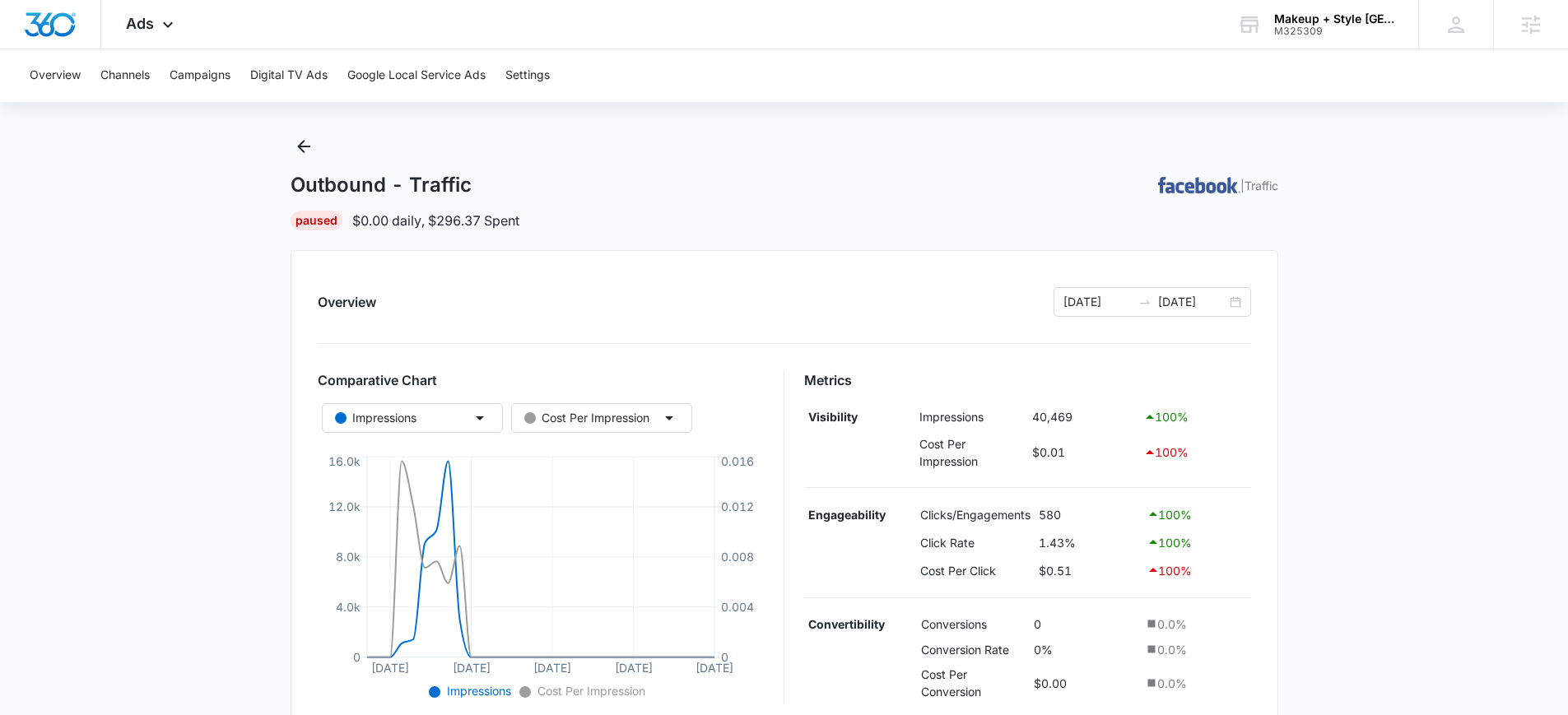
scroll to position [0, 0]
